Goal: Task Accomplishment & Management: Use online tool/utility

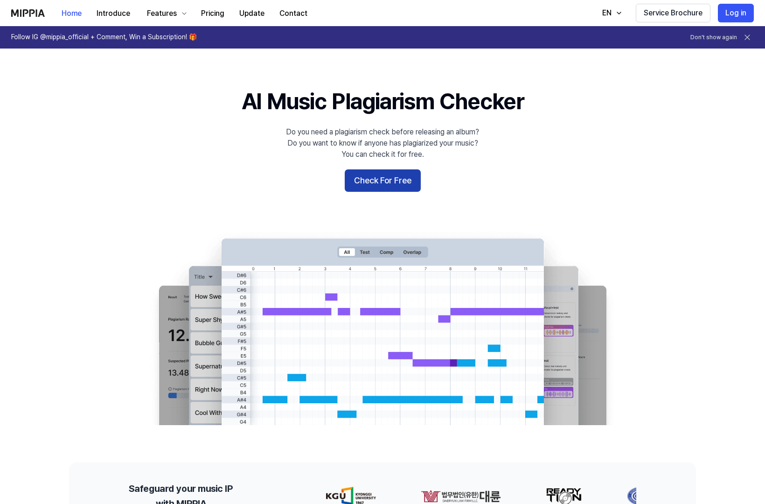
click at [366, 177] on button "Check For Free" at bounding box center [383, 180] width 76 height 22
click at [367, 187] on button "Check For Free" at bounding box center [383, 180] width 76 height 22
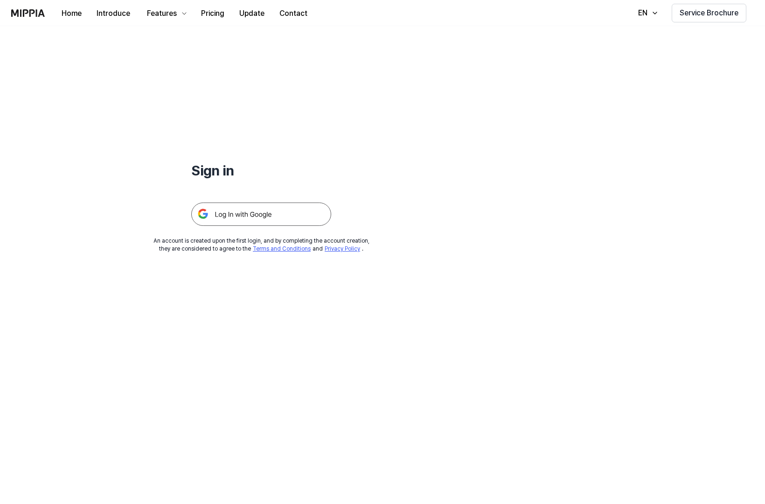
click at [258, 219] on img at bounding box center [261, 213] width 140 height 23
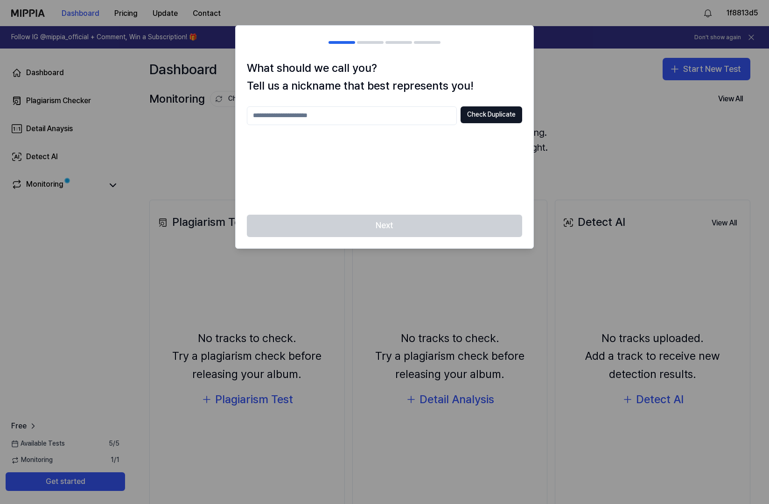
click at [334, 118] on input "text" at bounding box center [352, 115] width 210 height 19
type input "*******"
click at [485, 118] on button "Check Duplicate" at bounding box center [491, 114] width 62 height 17
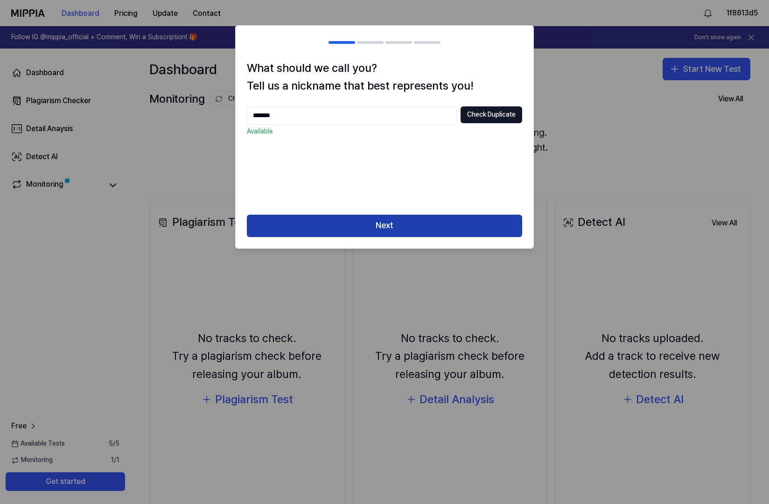
click at [370, 222] on button "Next" at bounding box center [384, 226] width 275 height 22
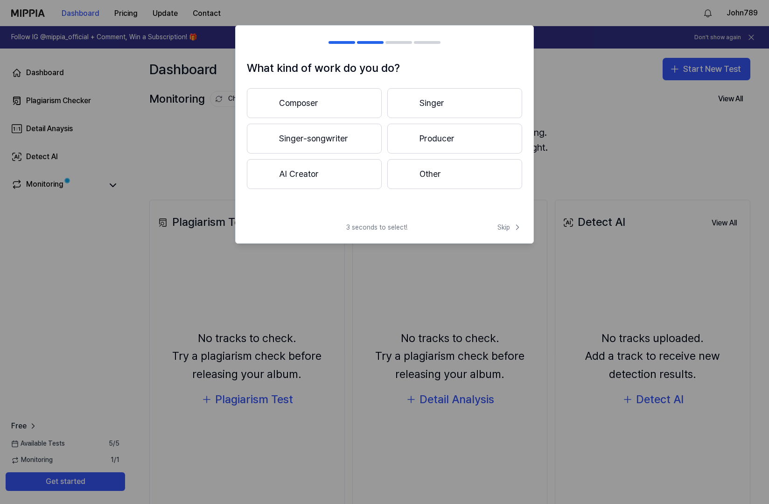
click at [329, 102] on button "Composer" at bounding box center [314, 103] width 135 height 30
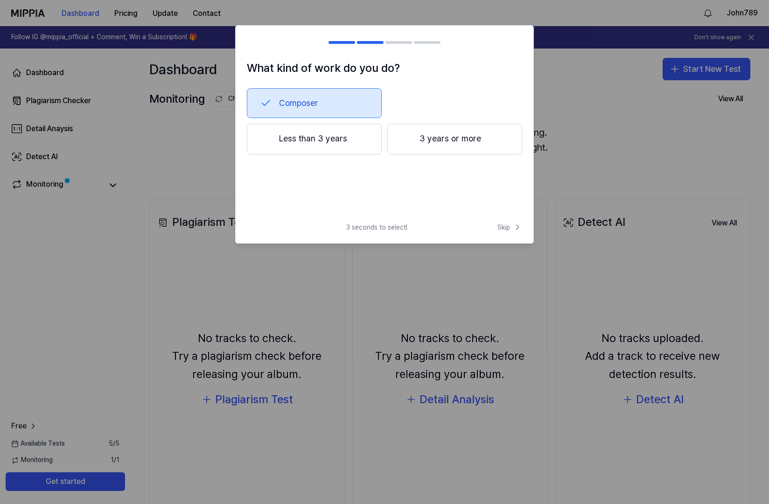
click at [424, 141] on button "3 years or more" at bounding box center [454, 139] width 135 height 31
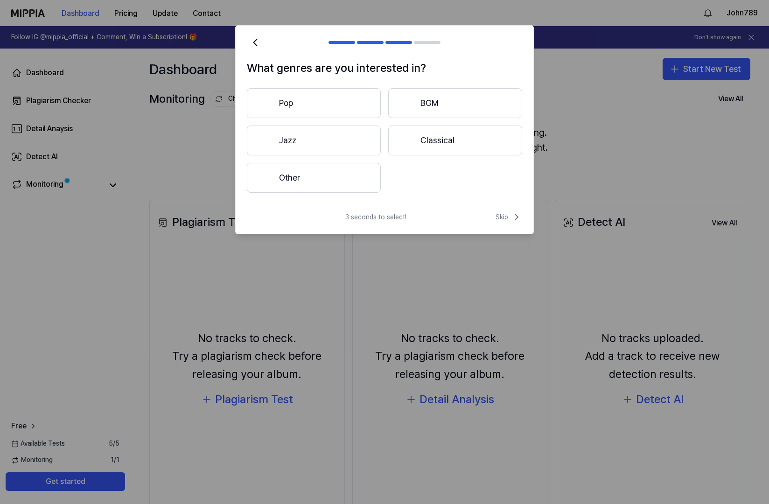
click at [424, 141] on button "Classical" at bounding box center [455, 140] width 134 height 30
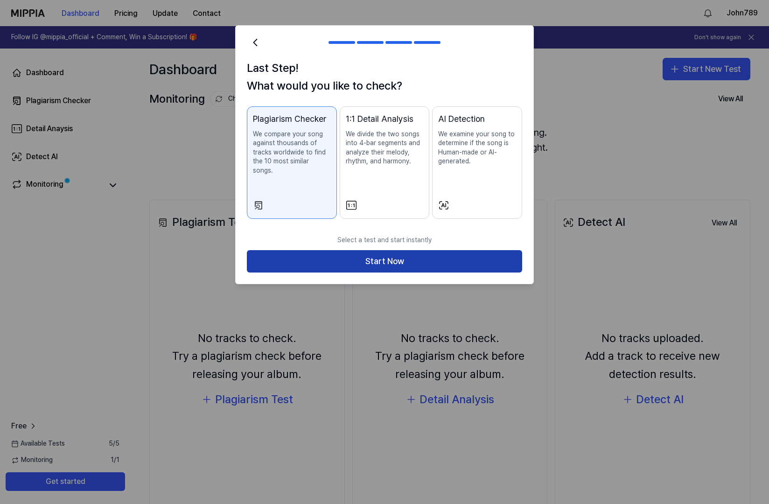
click at [377, 250] on button "Start Now" at bounding box center [384, 261] width 275 height 22
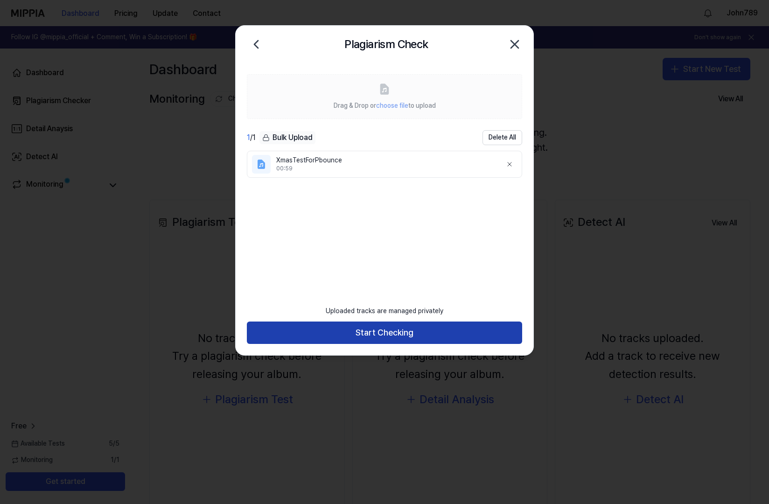
click at [364, 338] on button "Start Checking" at bounding box center [384, 332] width 275 height 22
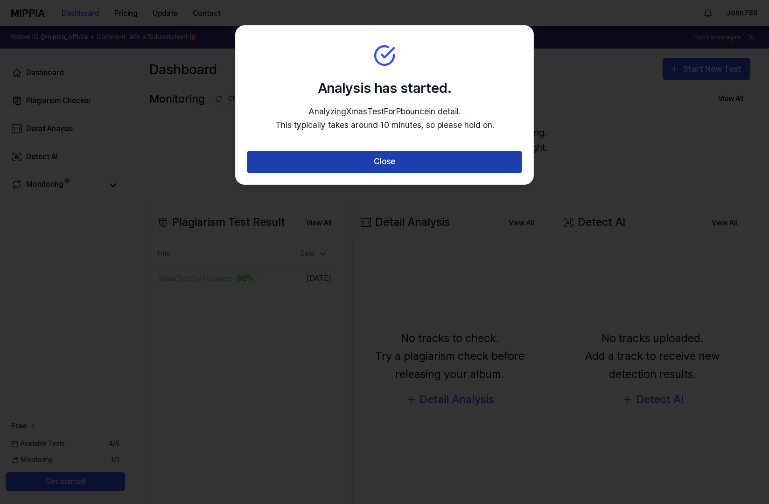
click at [356, 159] on button "Close" at bounding box center [384, 162] width 275 height 22
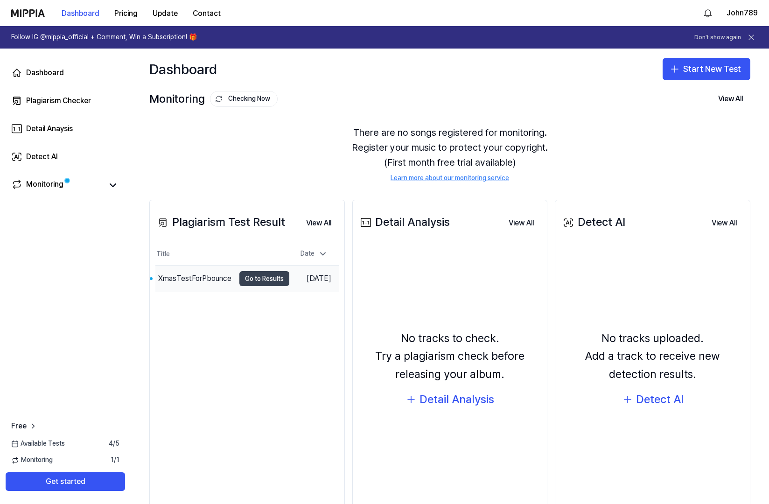
click at [251, 279] on button "Go to Results" at bounding box center [264, 278] width 50 height 15
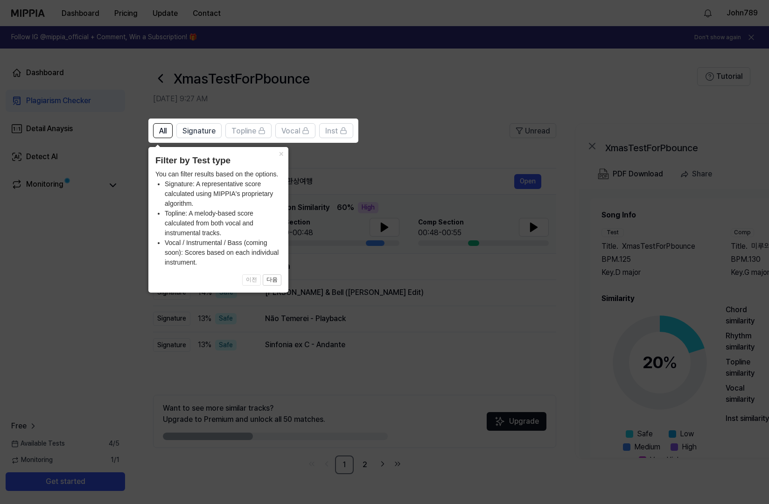
click at [322, 230] on icon at bounding box center [384, 252] width 769 height 504
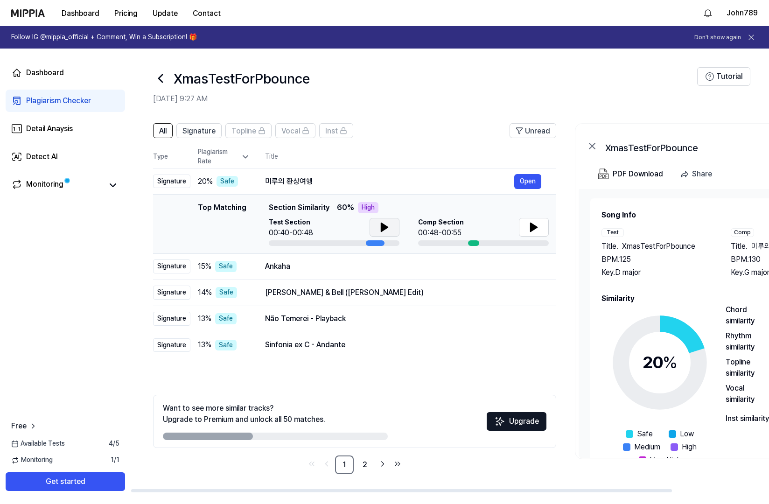
click at [389, 226] on icon at bounding box center [384, 227] width 11 height 11
click at [383, 232] on icon at bounding box center [384, 227] width 11 height 11
click at [533, 224] on icon at bounding box center [533, 227] width 11 height 11
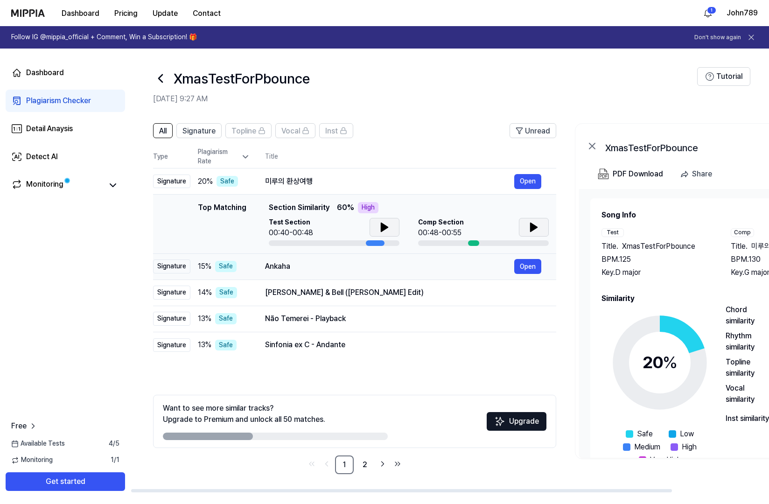
click at [370, 267] on div "Ankaha" at bounding box center [389, 266] width 249 height 11
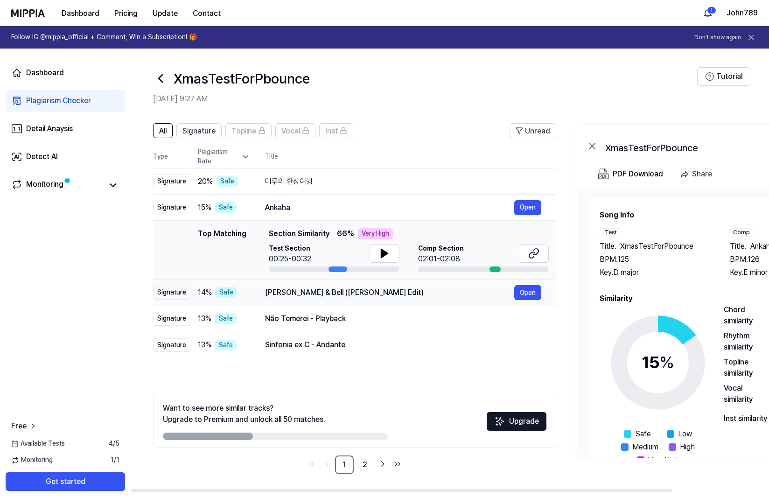
click at [374, 296] on div "Clarke & Bell (Matt Pop Edit)" at bounding box center [389, 292] width 249 height 11
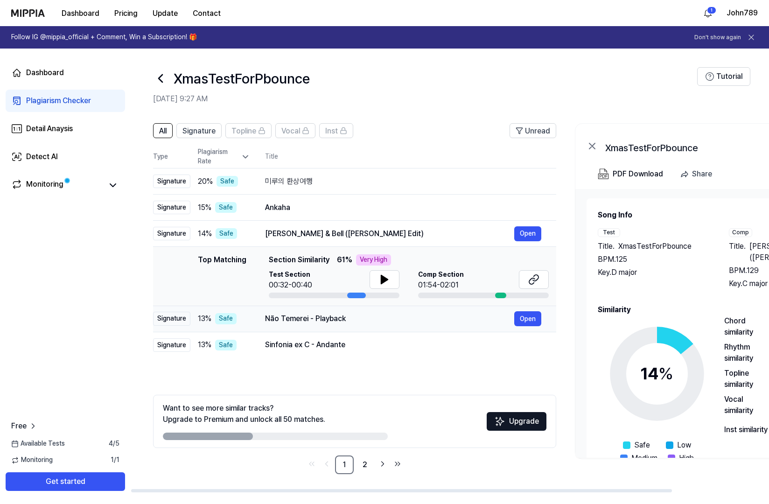
click at [373, 313] on div "Não Temerei - Playback" at bounding box center [389, 318] width 249 height 11
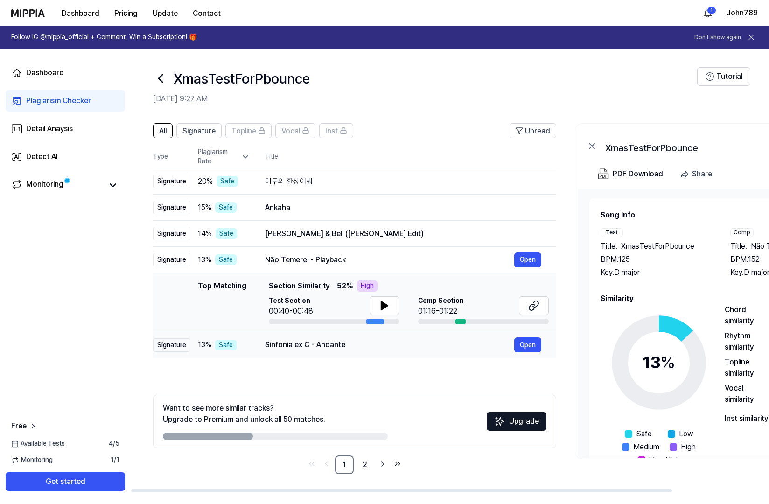
click at [371, 339] on div "Sinfonia ex C - Andante" at bounding box center [389, 344] width 249 height 11
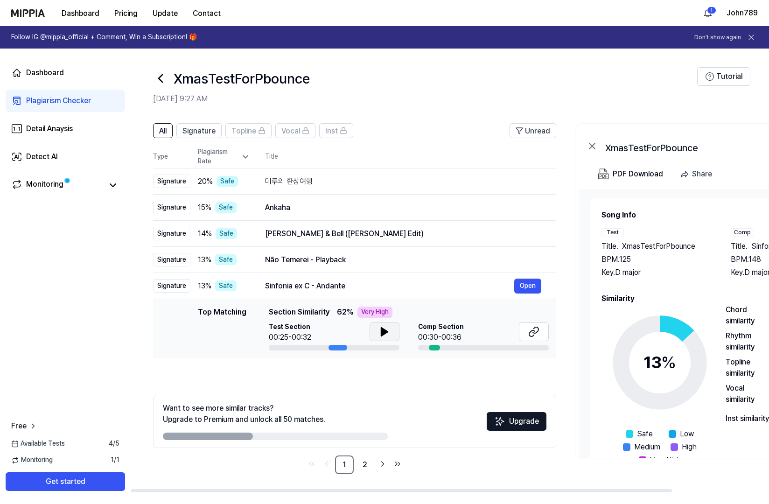
click at [376, 331] on button at bounding box center [384, 331] width 30 height 19
click at [383, 333] on icon at bounding box center [384, 331] width 11 height 11
click at [337, 181] on div "미루의 환상여행" at bounding box center [389, 181] width 249 height 11
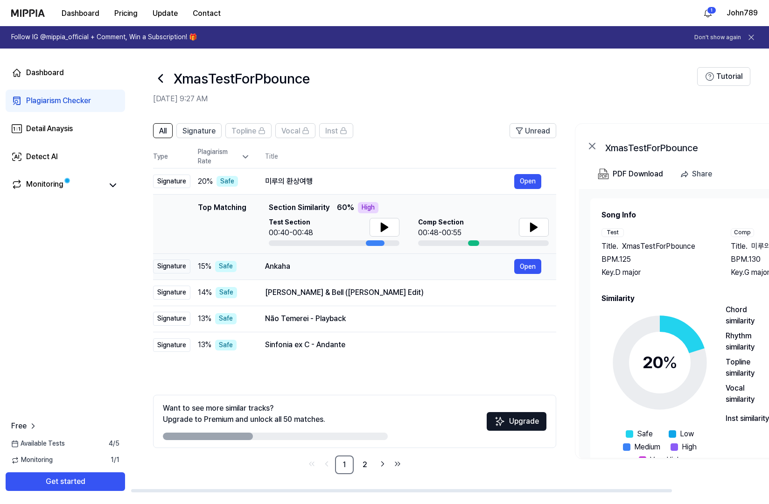
click at [339, 268] on div "Ankaha" at bounding box center [389, 266] width 249 height 11
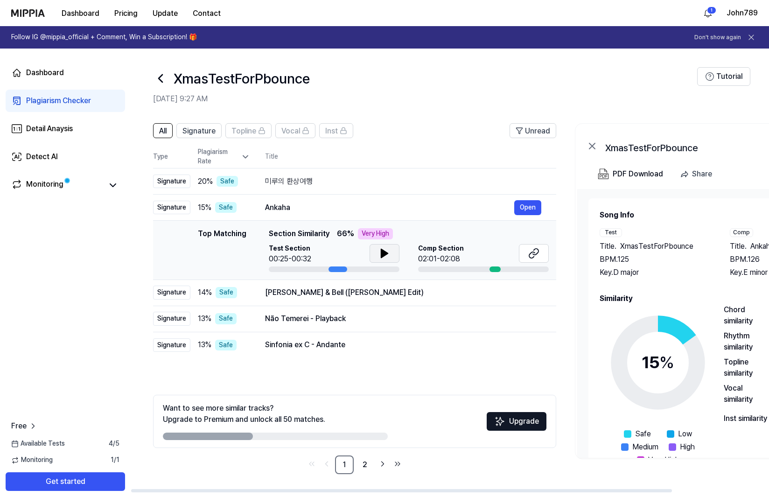
click at [383, 257] on icon at bounding box center [384, 253] width 11 height 11
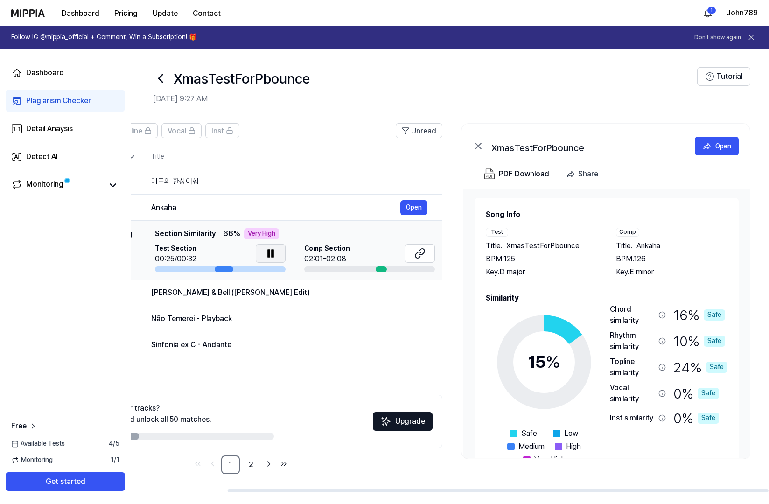
scroll to position [0, 114]
click at [278, 191] on td "미루의 환상여행 Open" at bounding box center [289, 181] width 306 height 26
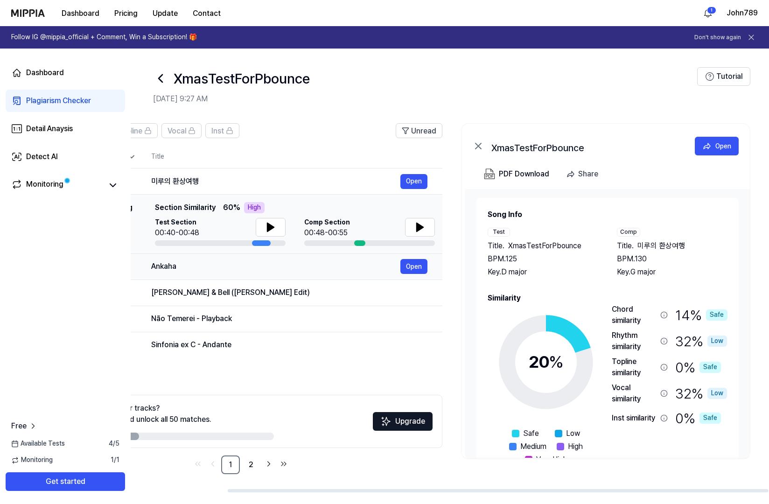
click at [271, 269] on div "Ankaha" at bounding box center [275, 266] width 249 height 11
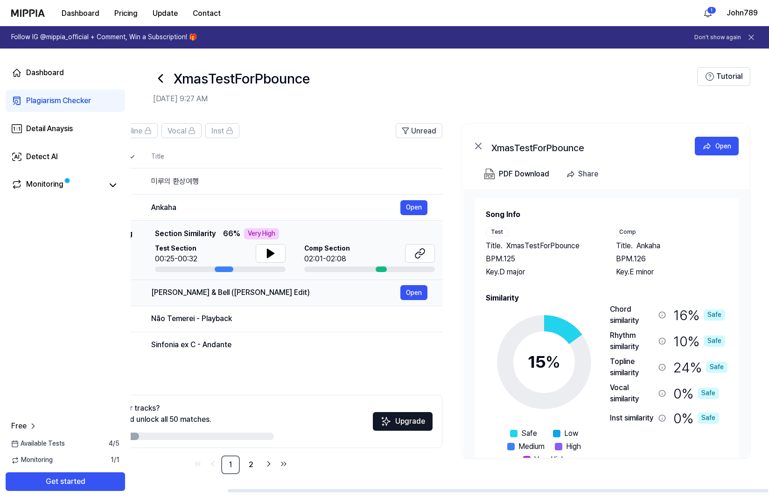
click at [282, 301] on td "Clarke & Bell (Matt Pop Edit) Open" at bounding box center [289, 292] width 306 height 26
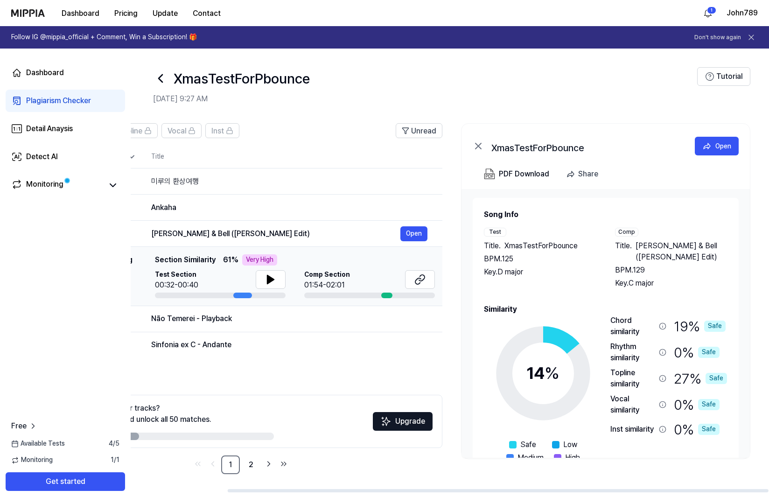
drag, startPoint x: 244, startPoint y: 296, endPoint x: 207, endPoint y: 301, distance: 38.1
click at [207, 301] on td "Top Matching Top Matching Section Similarity 61 % Very High Test Section 00:32-…" at bounding box center [240, 276] width 403 height 59
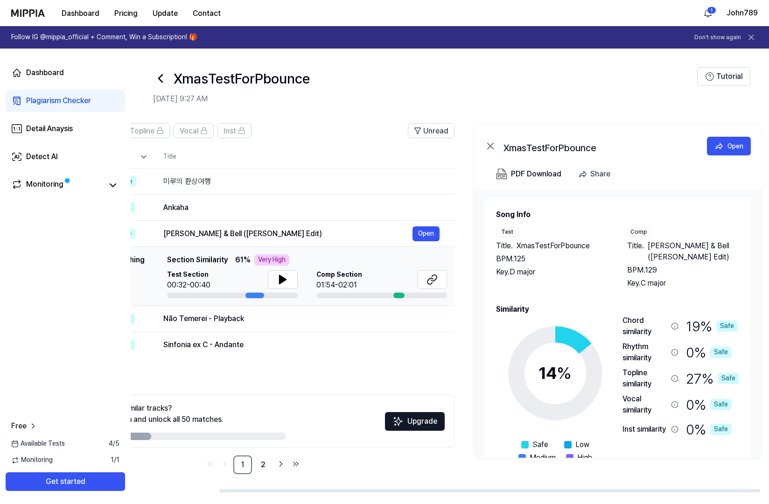
drag, startPoint x: 240, startPoint y: 300, endPoint x: 256, endPoint y: 297, distance: 16.1
click at [256, 297] on td "Top Matching Top Matching Section Similarity 61 % Very High Test Section 00:32-…" at bounding box center [252, 276] width 403 height 59
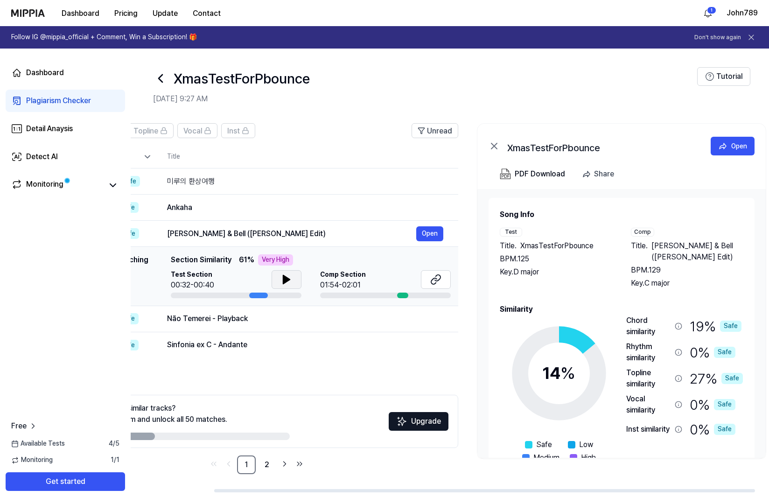
click at [289, 274] on icon at bounding box center [286, 279] width 11 height 11
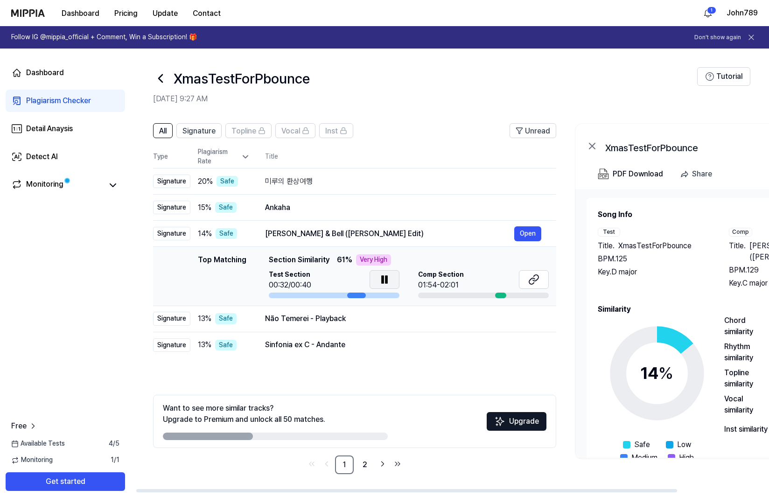
scroll to position [0, 0]
click at [374, 292] on div at bounding box center [333, 295] width 131 height 6
click at [529, 230] on button "Open" at bounding box center [527, 233] width 27 height 15
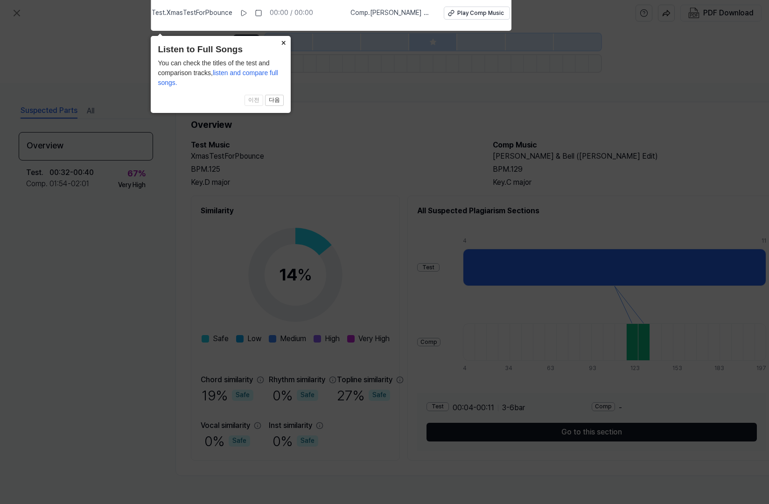
click at [283, 42] on button "×" at bounding box center [283, 42] width 15 height 13
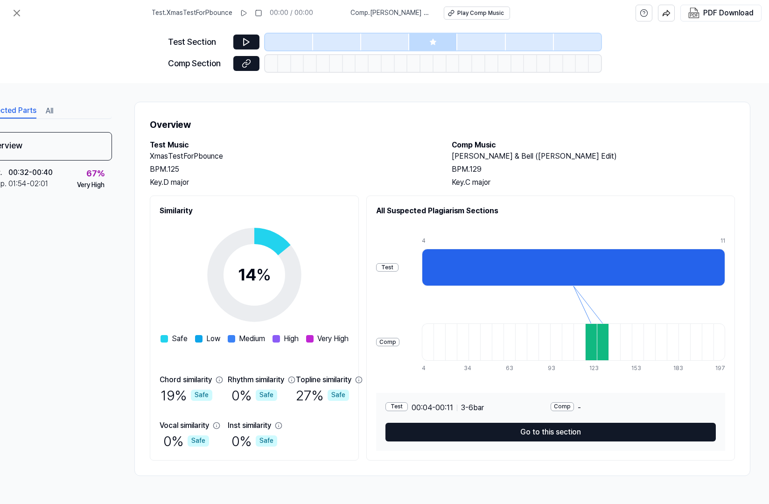
scroll to position [0, 41]
click at [245, 42] on icon at bounding box center [246, 41] width 9 height 9
click at [591, 341] on div at bounding box center [591, 341] width 12 height 37
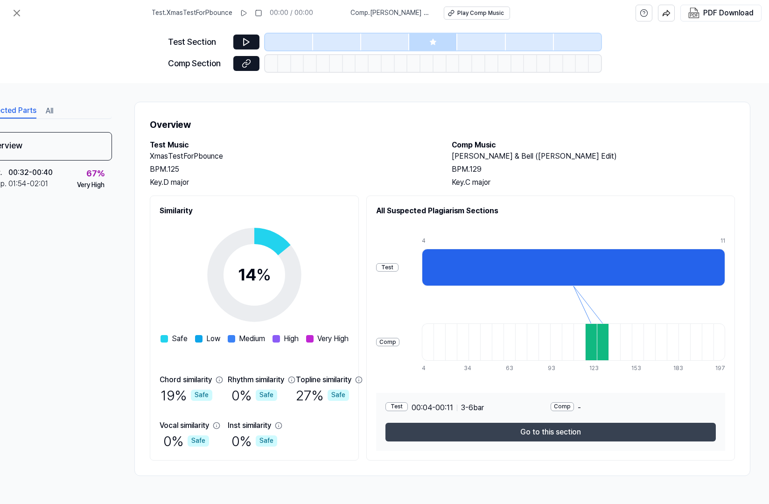
click at [565, 433] on button "Go to this section" at bounding box center [550, 432] width 330 height 19
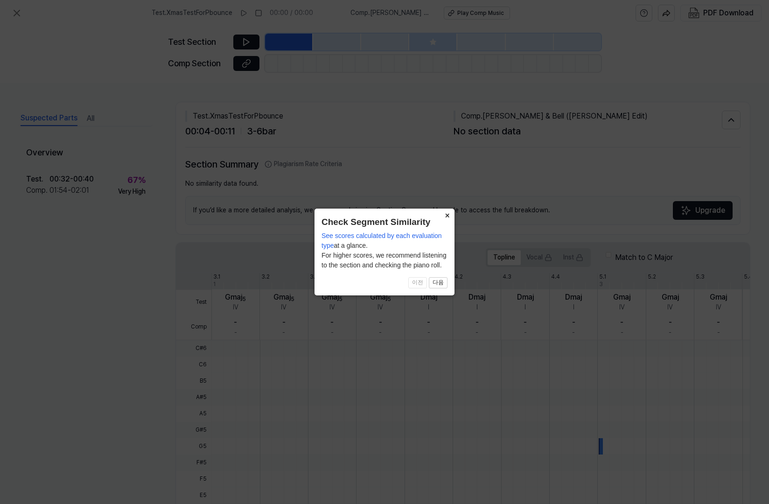
click at [446, 214] on button "×" at bounding box center [446, 215] width 15 height 13
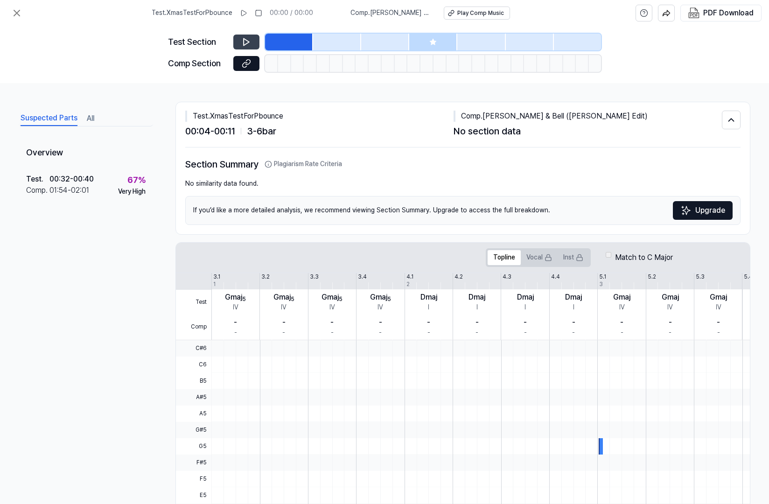
click at [250, 36] on button at bounding box center [246, 42] width 26 height 15
click at [246, 12] on icon at bounding box center [243, 12] width 7 height 7
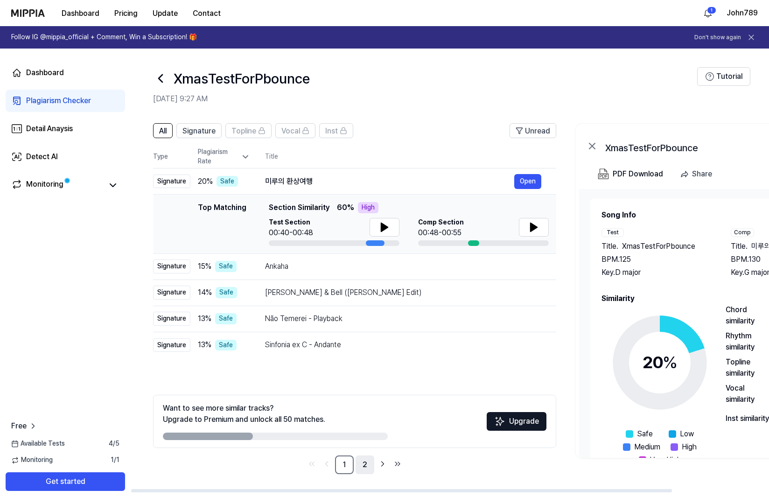
click at [366, 464] on link "2" at bounding box center [364, 464] width 19 height 19
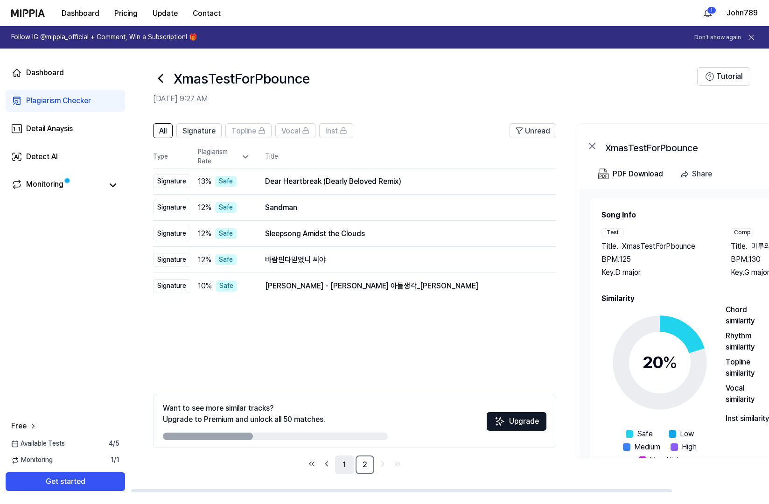
click at [345, 465] on link "1" at bounding box center [344, 464] width 19 height 19
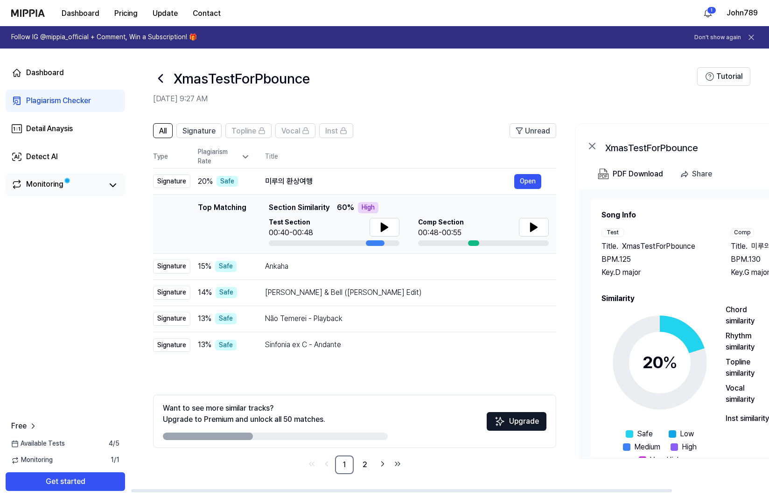
click at [71, 190] on link "Monitoring" at bounding box center [56, 185] width 91 height 13
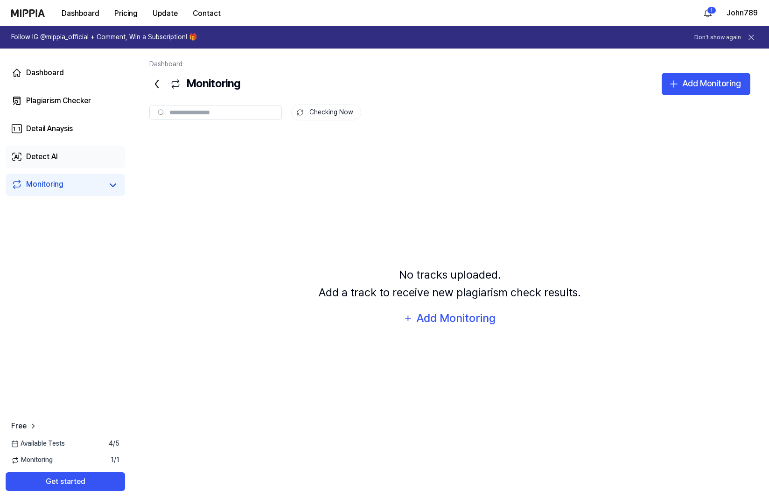
click at [61, 158] on link "Detect AI" at bounding box center [65, 157] width 119 height 22
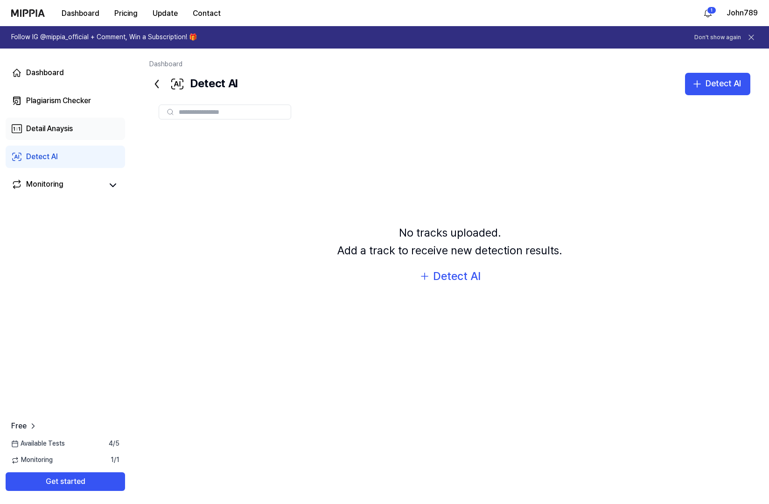
click at [63, 134] on link "Detail Anaysis" at bounding box center [65, 129] width 119 height 22
click at [62, 95] on div "Plagiarism Checker" at bounding box center [58, 100] width 65 height 11
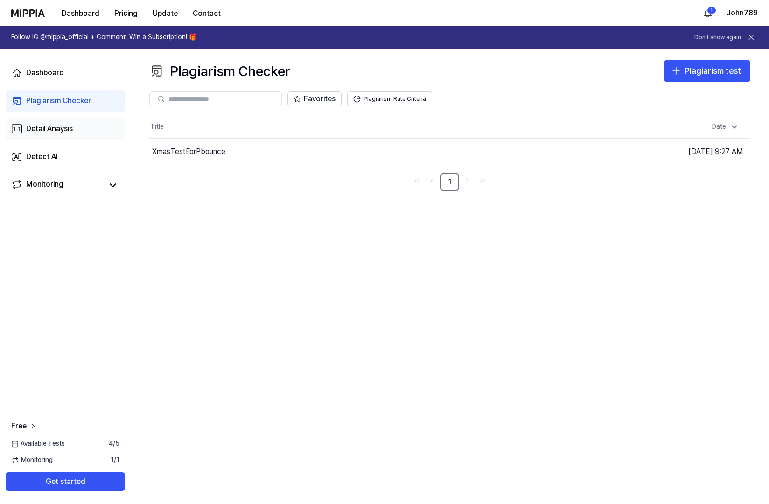
click at [68, 135] on link "Detail Anaysis" at bounding box center [65, 129] width 119 height 22
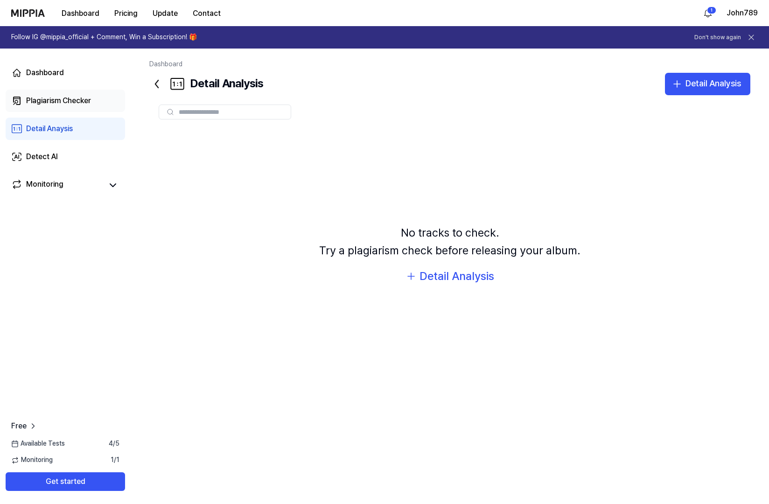
click at [53, 104] on div "Plagiarism Checker" at bounding box center [58, 100] width 65 height 11
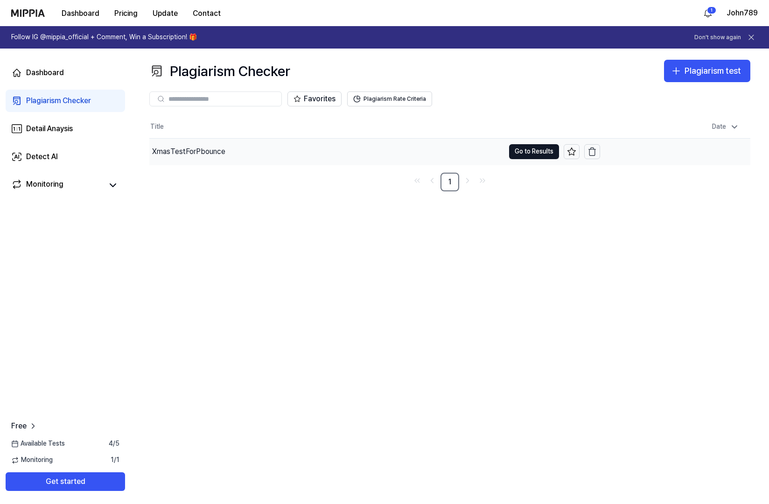
click at [200, 149] on div "XmasTestForPbounce" at bounding box center [188, 151] width 73 height 11
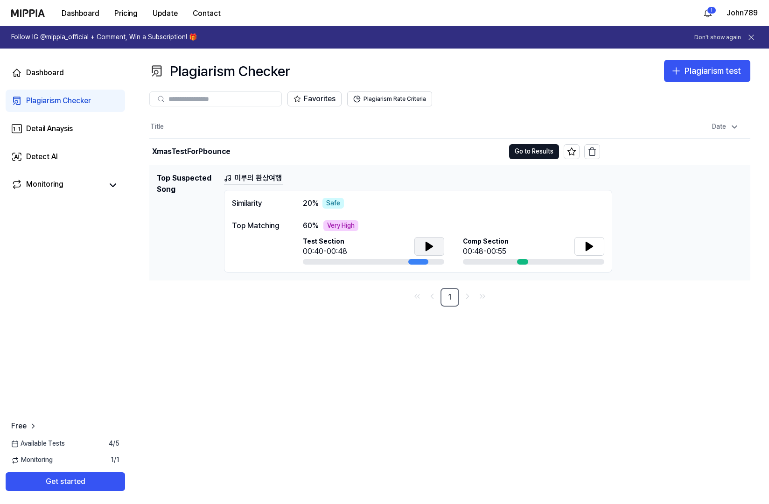
click at [435, 245] on button at bounding box center [429, 246] width 30 height 19
click at [268, 176] on link "미루의 환상여행" at bounding box center [253, 179] width 59 height 12
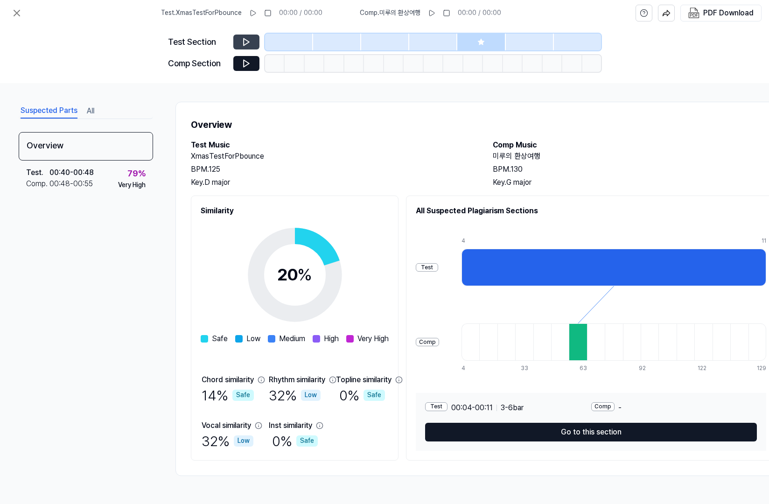
click at [245, 38] on icon at bounding box center [246, 41] width 9 height 9
click at [247, 65] on icon at bounding box center [246, 63] width 9 height 9
click at [242, 38] on icon at bounding box center [246, 41] width 9 height 9
